Goal: Download file/media

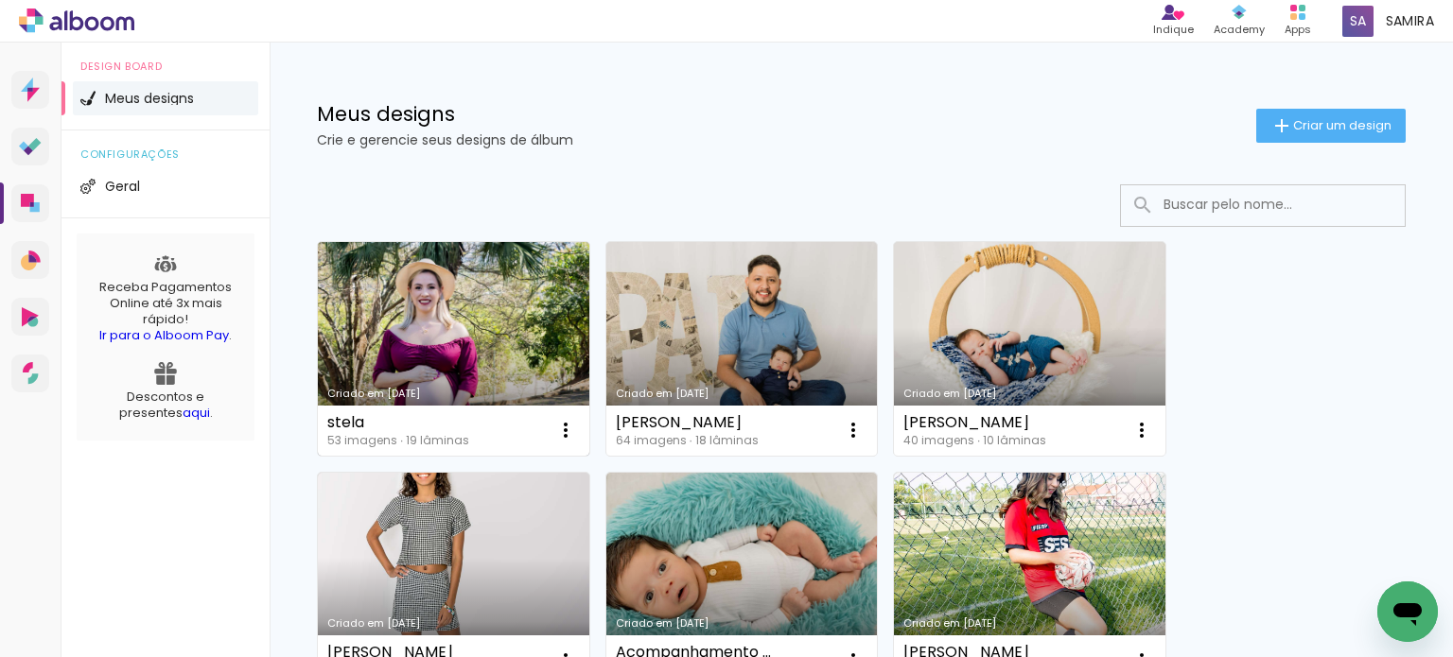
click at [484, 343] on link "Criado em [DATE]" at bounding box center [453, 349] width 271 height 214
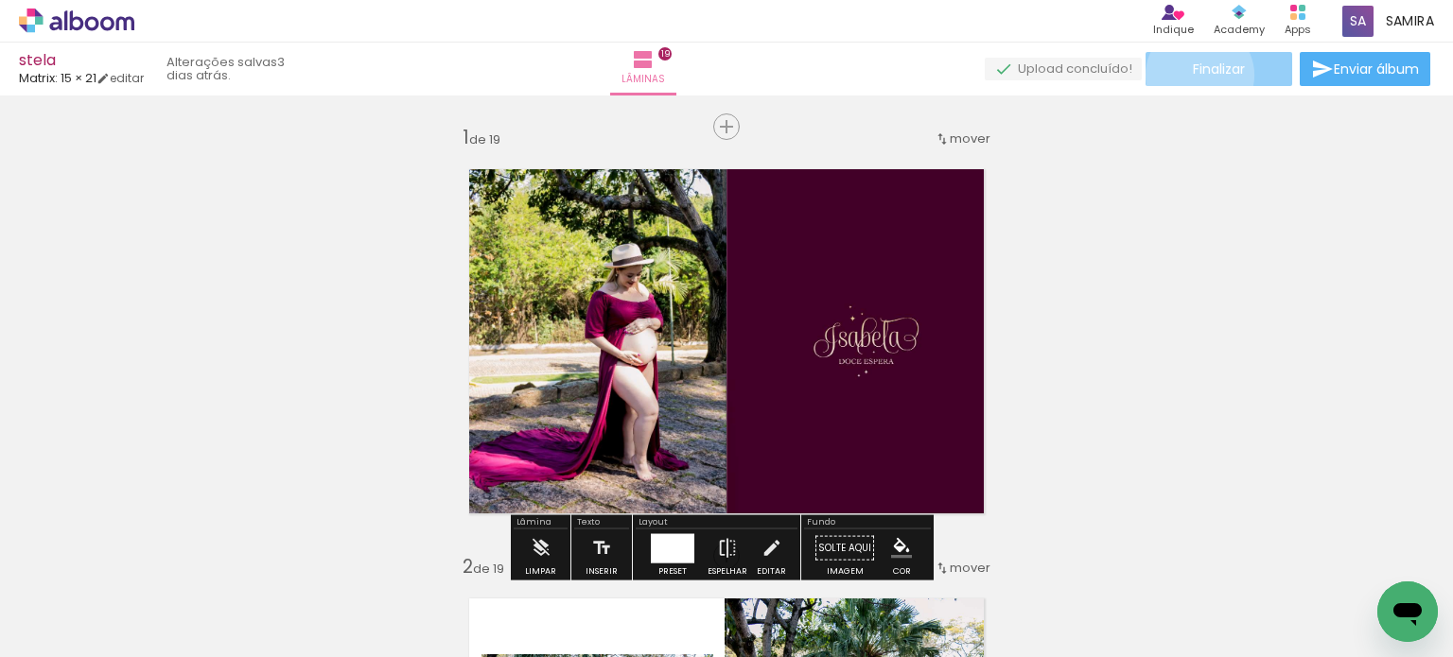
click at [1193, 75] on span "Finalizar" at bounding box center [1219, 68] width 52 height 13
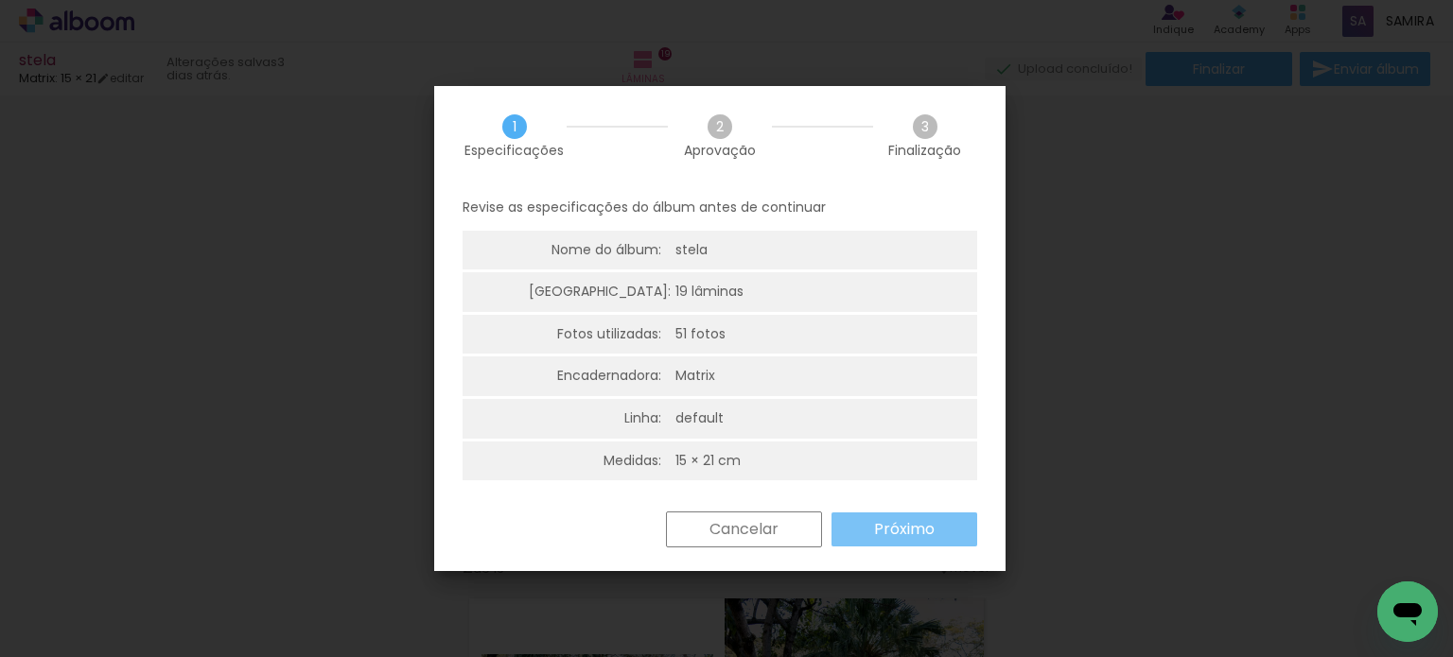
click at [0, 0] on slot "Próximo" at bounding box center [0, 0] width 0 height 0
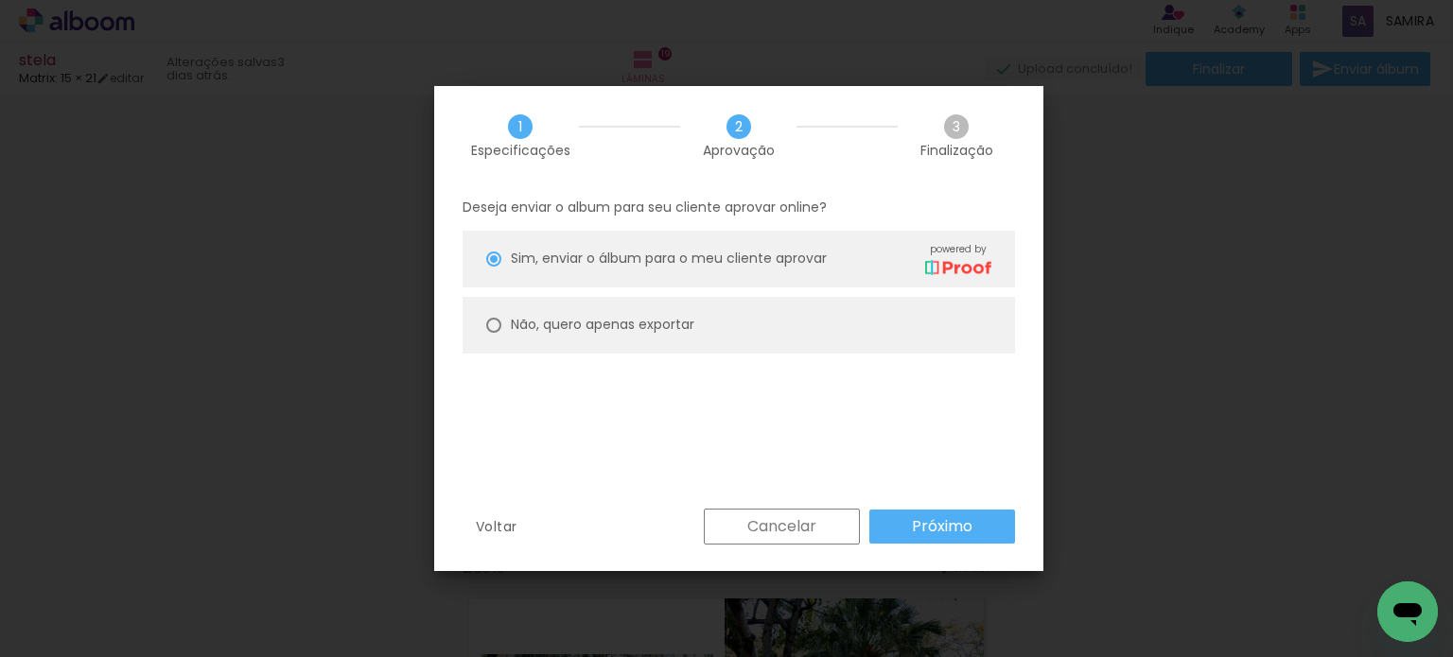
click at [880, 314] on paper-radio-button "Não, quero apenas exportar" at bounding box center [738, 325] width 552 height 57
type paper-radio-button "on"
click at [0, 0] on slot "Próximo" at bounding box center [0, 0] width 0 height 0
type input "Alta, 300 DPI"
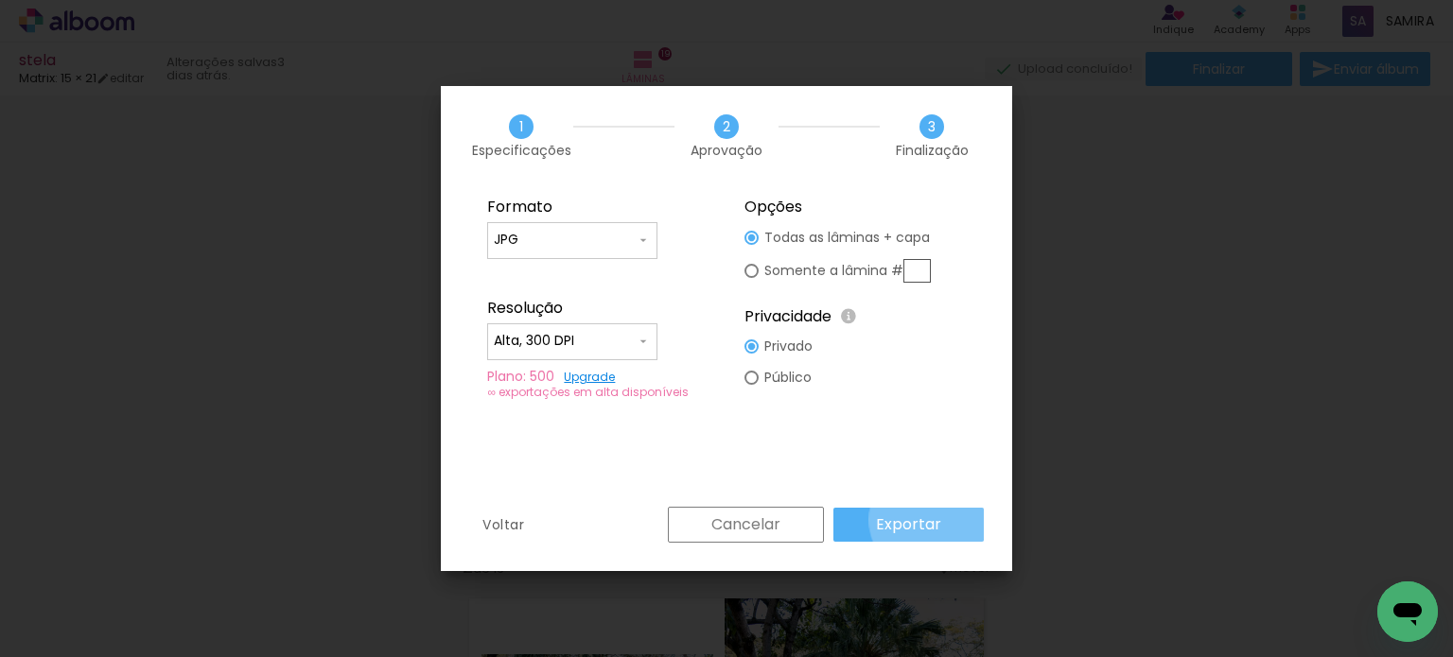
click at [0, 0] on slot "Exportar" at bounding box center [0, 0] width 0 height 0
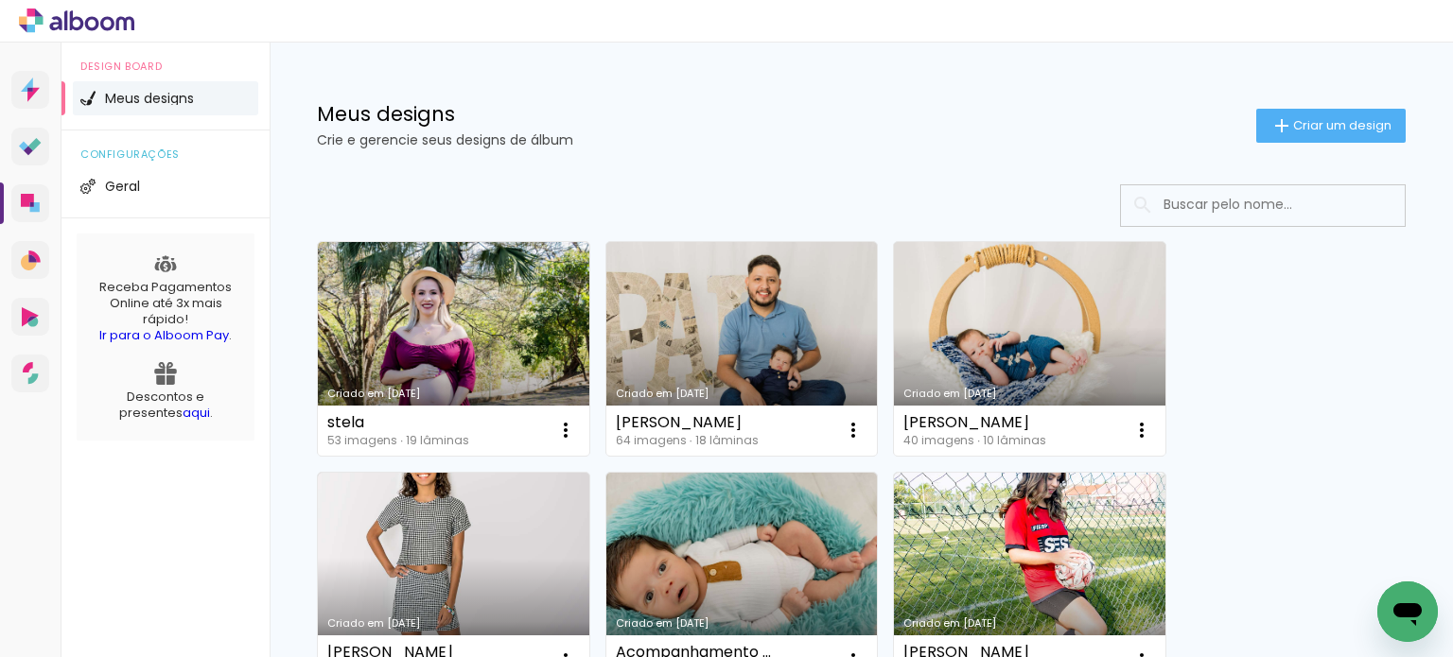
drag, startPoint x: 355, startPoint y: 311, endPoint x: 245, endPoint y: 355, distance: 118.0
click at [757, 310] on link "Criado em [DATE]" at bounding box center [741, 349] width 271 height 214
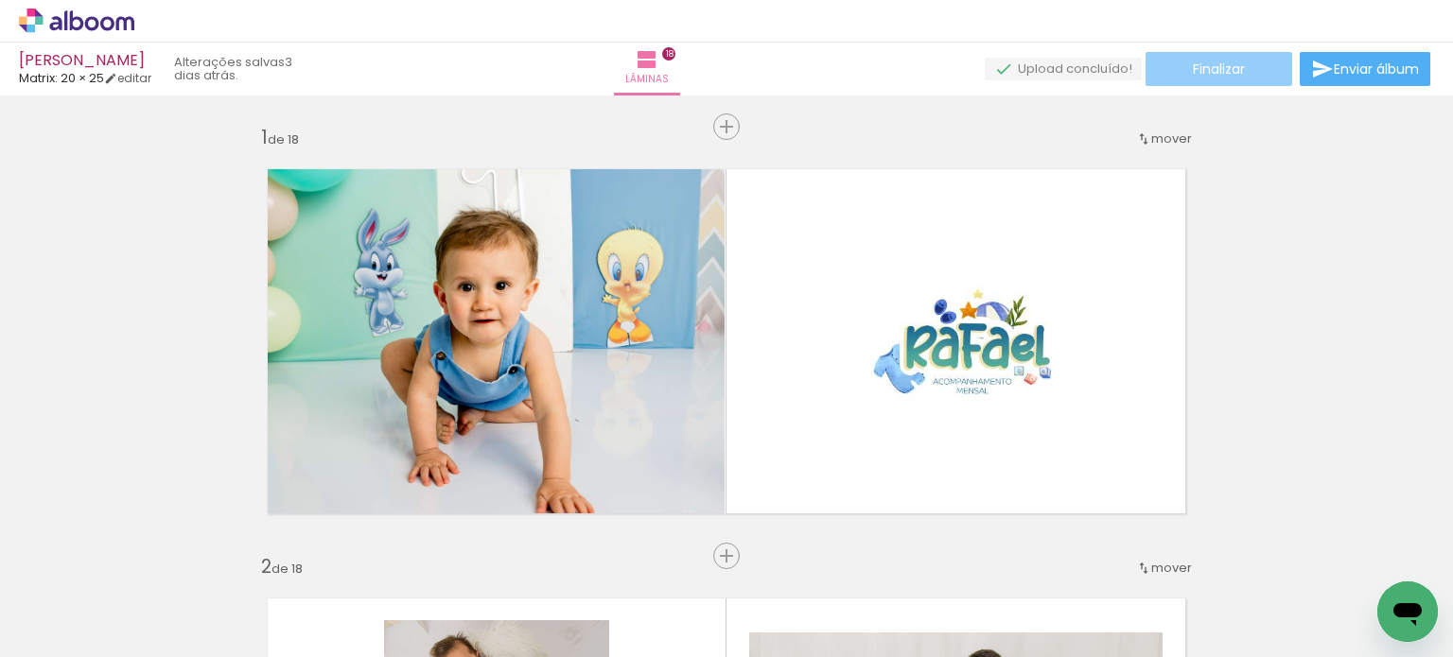
click at [1241, 68] on paper-button "Finalizar" at bounding box center [1218, 69] width 147 height 34
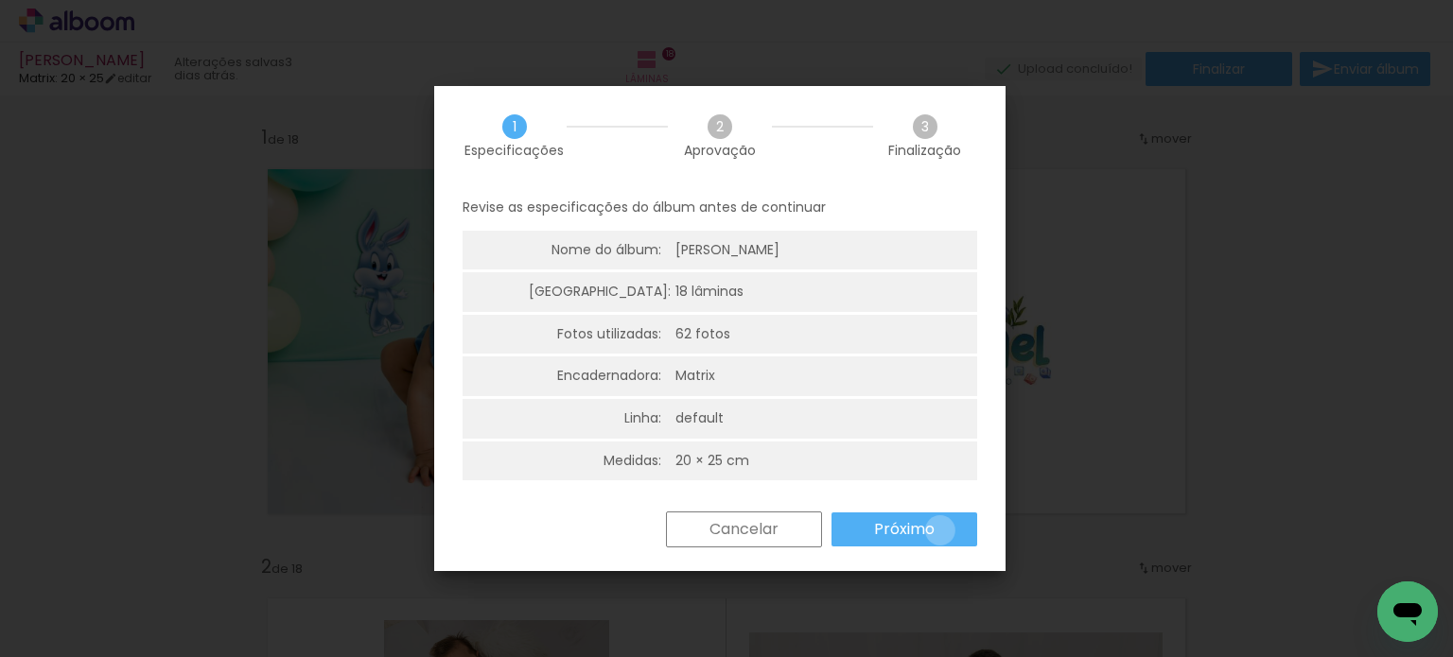
click at [939, 529] on paper-button "Próximo" at bounding box center [904, 530] width 146 height 34
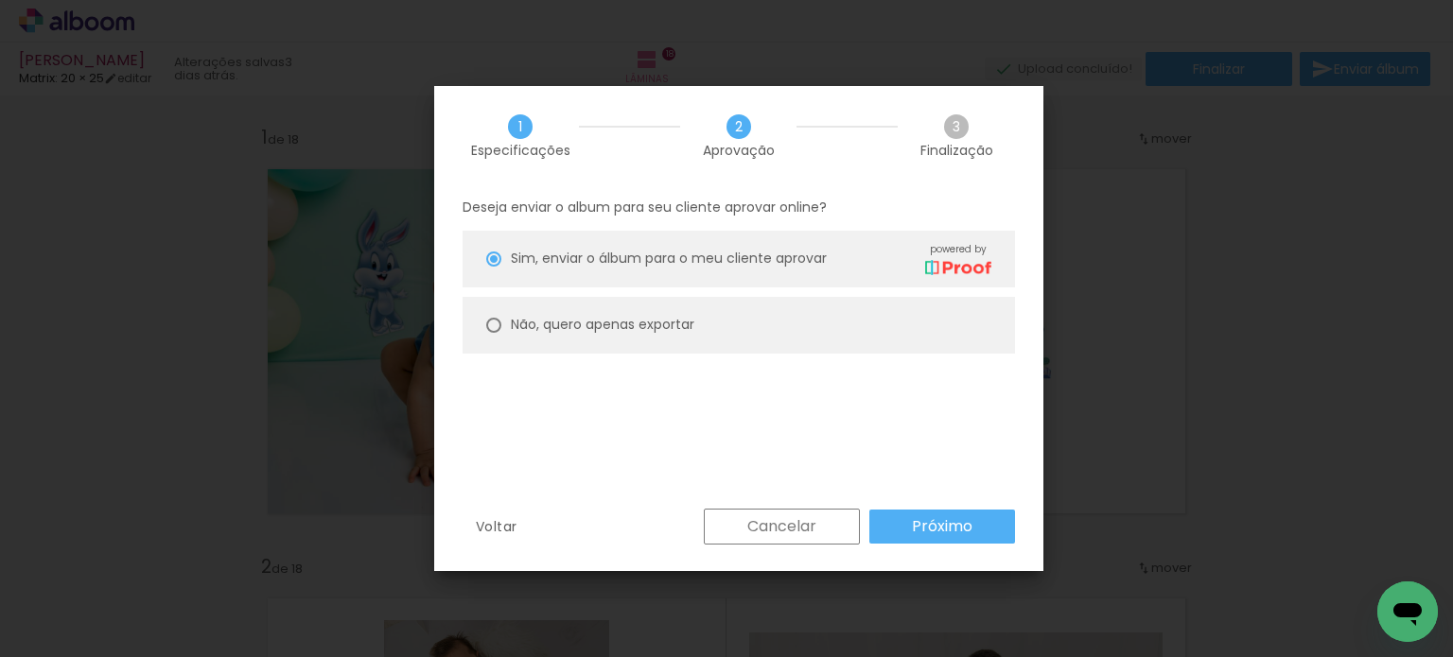
click at [938, 322] on paper-radio-button "Não, quero apenas exportar" at bounding box center [738, 325] width 552 height 57
type paper-radio-button "on"
click at [0, 0] on slot "Próximo" at bounding box center [0, 0] width 0 height 0
type input "Alta, 300 DPI"
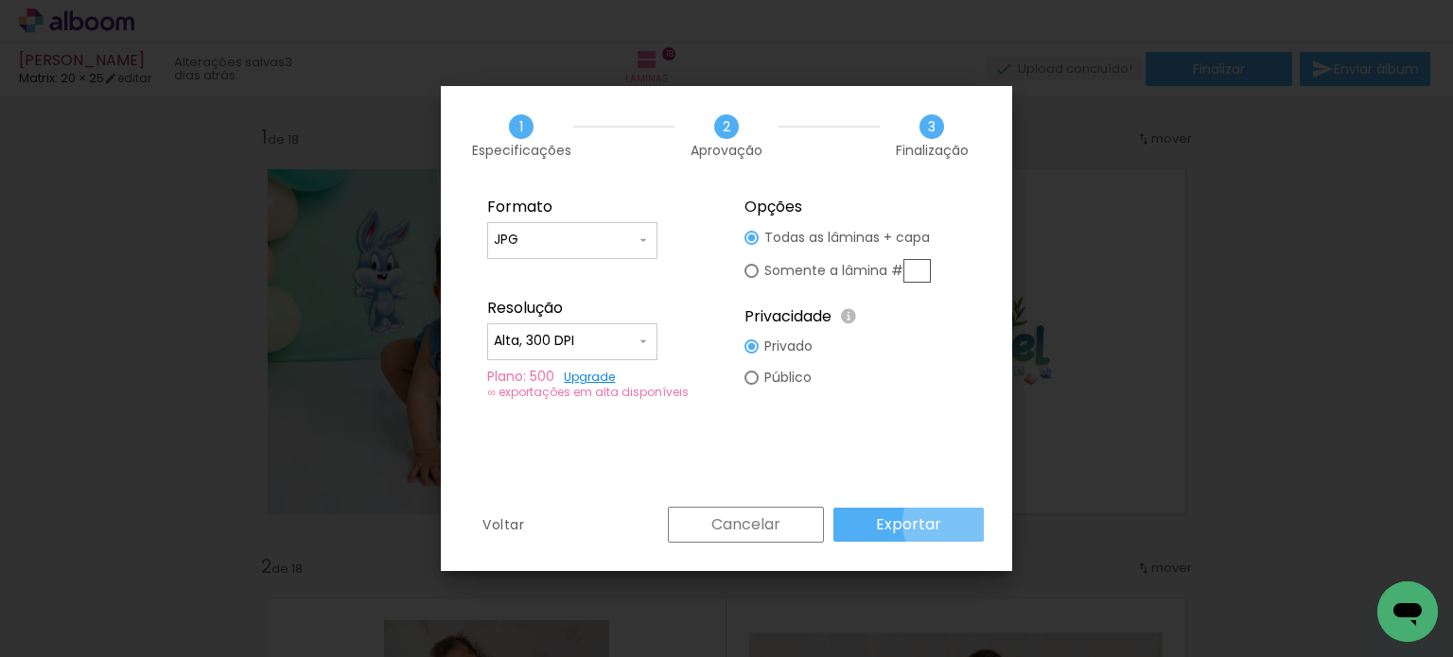
click at [952, 523] on paper-button "Exportar" at bounding box center [908, 525] width 150 height 34
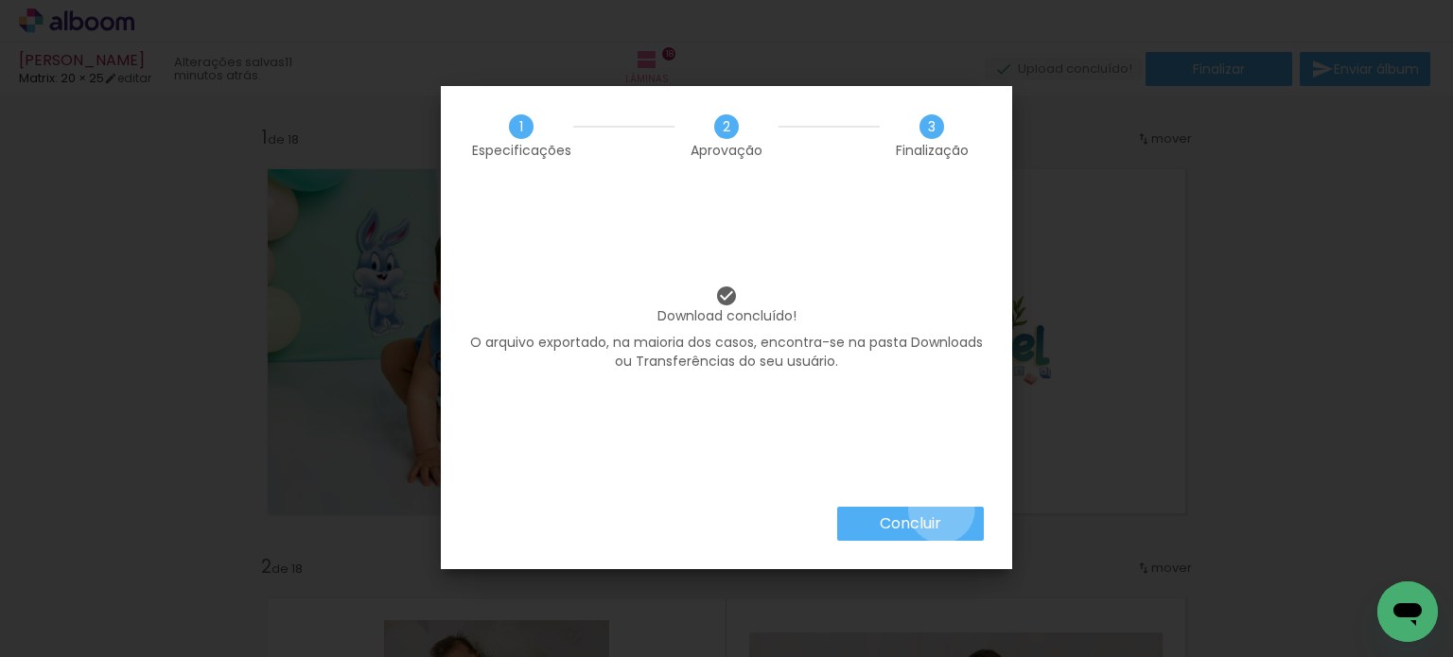
click at [942, 515] on paper-button "Concluir" at bounding box center [910, 524] width 147 height 34
